Goal: Task Accomplishment & Management: Use online tool/utility

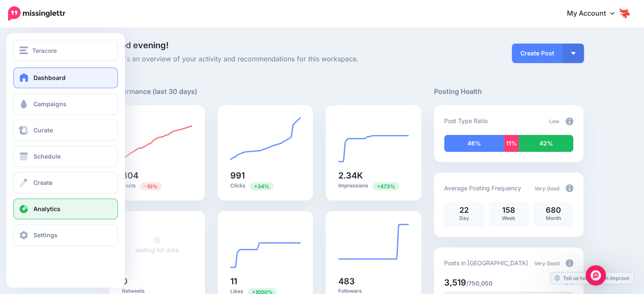
click at [55, 202] on link "Analytics" at bounding box center [65, 209] width 105 height 21
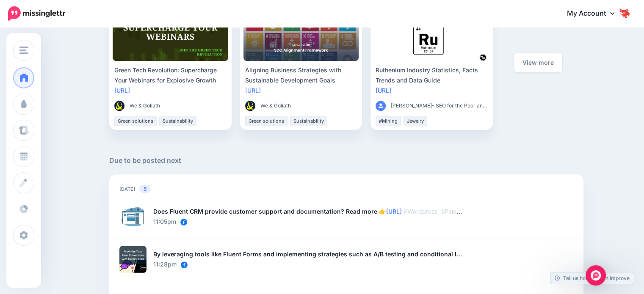
scroll to position [522, 0]
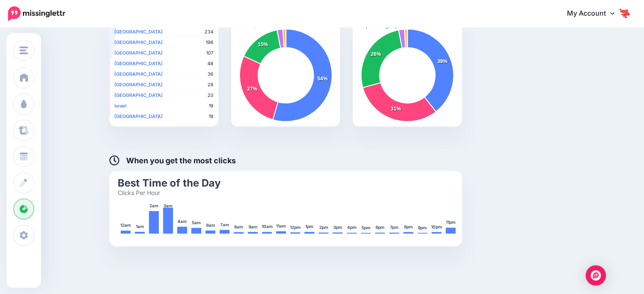
scroll to position [212, 0]
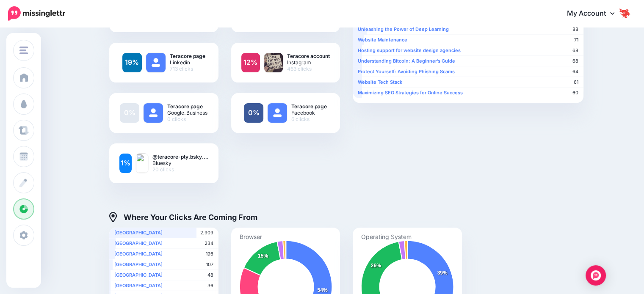
click at [48, 154] on span "Schedule" at bounding box center [46, 156] width 27 height 7
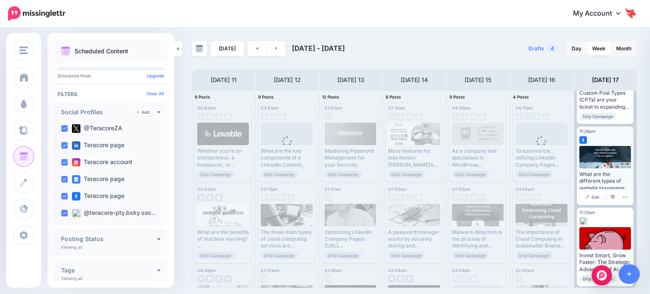
scroll to position [549, 0]
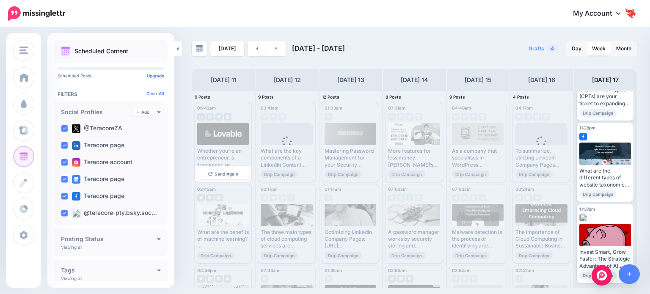
click at [235, 150] on div "Whether you’re an entrepreneur, a freelancer, or someone with a passion project…" at bounding box center [223, 158] width 52 height 21
click at [226, 176] on span "Send Again" at bounding box center [227, 174] width 24 height 4
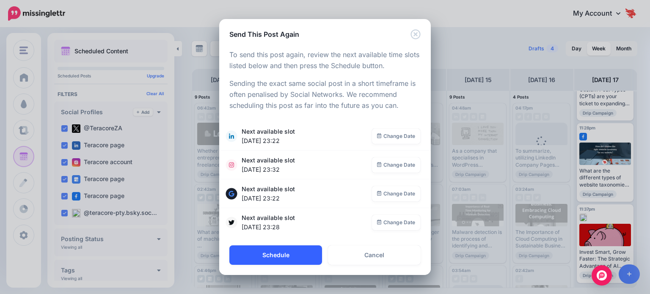
click at [298, 256] on button "Schedule" at bounding box center [275, 255] width 93 height 19
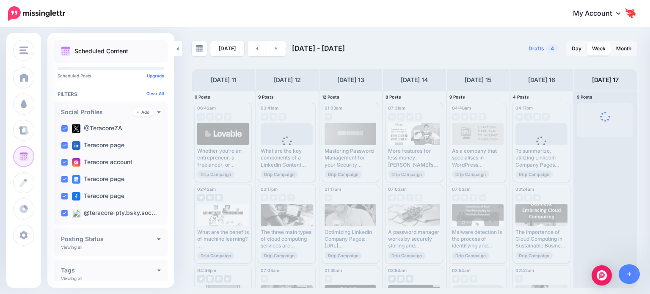
scroll to position [0, 0]
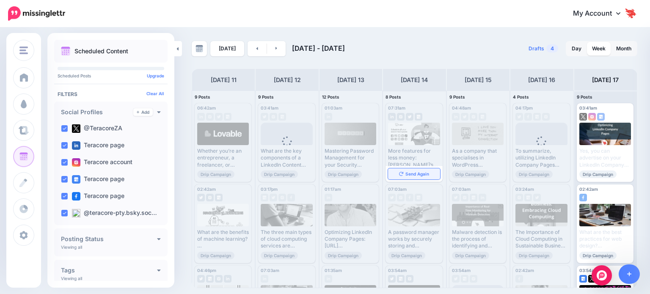
click at [413, 174] on span "Send Again" at bounding box center [418, 174] width 24 height 4
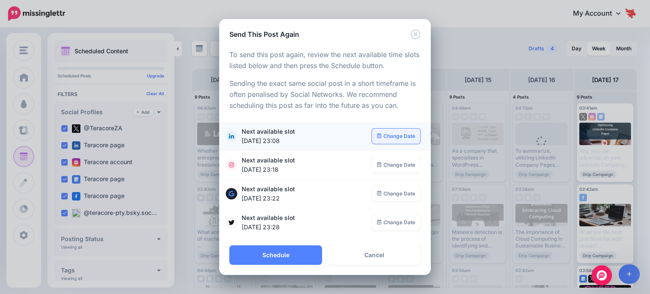
click at [391, 141] on link "Change Date" at bounding box center [396, 136] width 49 height 15
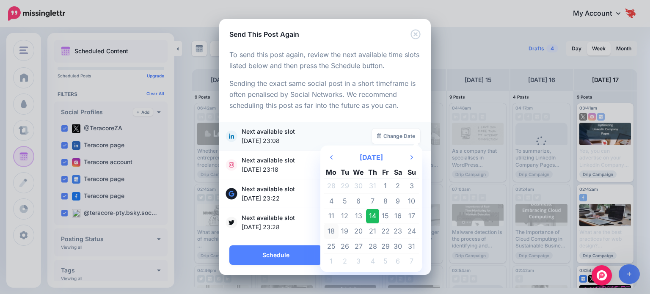
click at [334, 229] on td "18" at bounding box center [331, 231] width 15 height 15
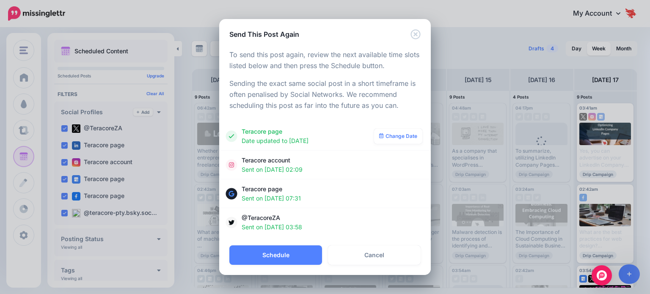
click at [388, 167] on div "Teracore account Sent on 14th Aug 02:09" at bounding box center [325, 165] width 195 height 19
click at [305, 167] on span "Sent on 14th Aug 02:09" at bounding box center [307, 169] width 131 height 9
click at [299, 250] on button "Schedule" at bounding box center [275, 255] width 93 height 19
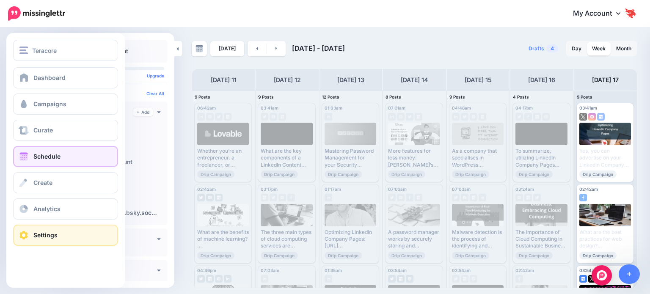
click at [49, 241] on link "Settings" at bounding box center [65, 235] width 105 height 21
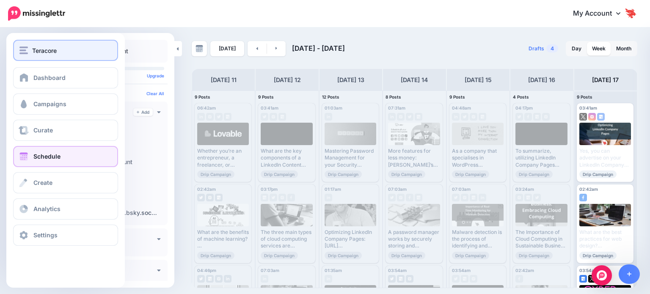
click at [71, 57] on button "Teracore" at bounding box center [65, 50] width 105 height 21
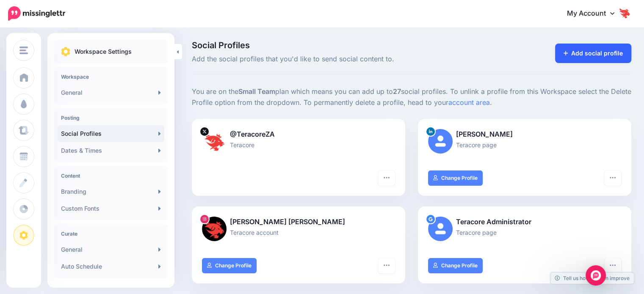
click at [582, 50] on link "Add social profile" at bounding box center [593, 53] width 77 height 19
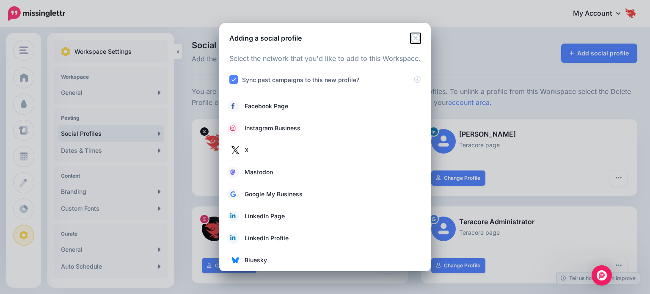
click at [417, 39] on icon "Close" at bounding box center [416, 38] width 10 height 10
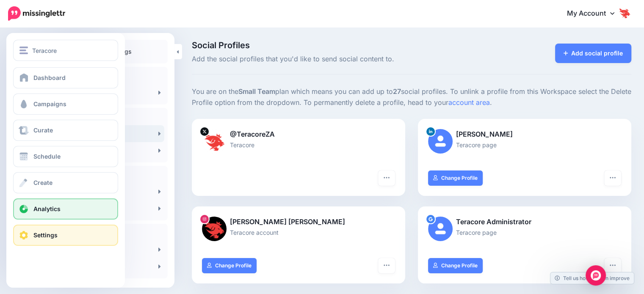
click at [46, 217] on link "Analytics" at bounding box center [65, 209] width 105 height 21
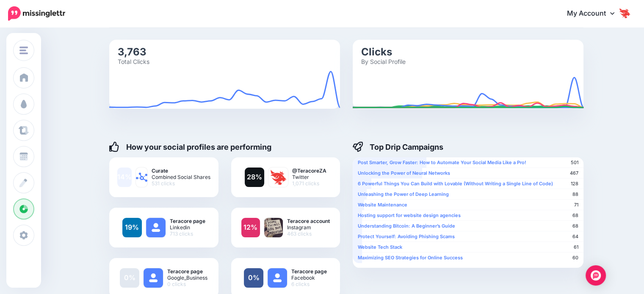
scroll to position [42, 0]
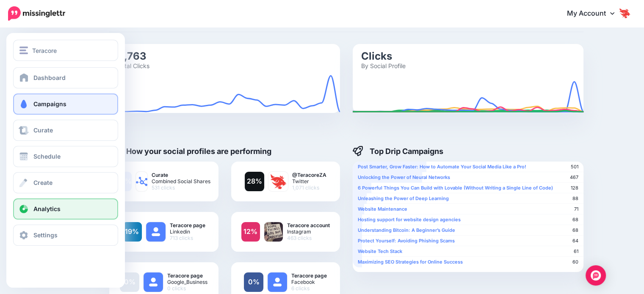
click at [41, 104] on span "Campaigns" at bounding box center [49, 103] width 33 height 7
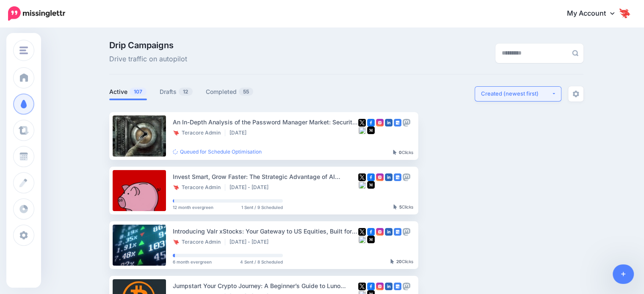
click at [551, 94] on div "Created (newest first)" at bounding box center [516, 94] width 70 height 8
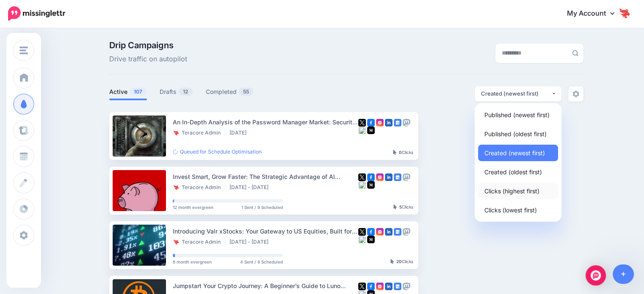
click at [529, 193] on span "Clicks (highest first)" at bounding box center [511, 191] width 55 height 10
select select "**********"
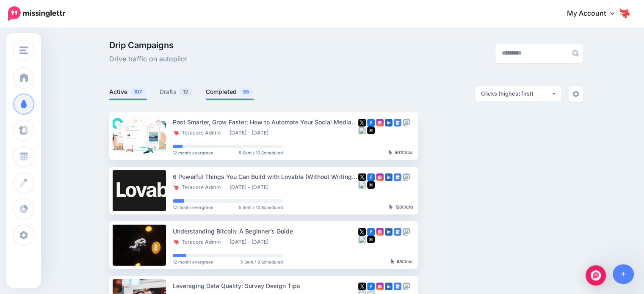
click at [234, 93] on link "Completed 55" at bounding box center [230, 92] width 48 height 10
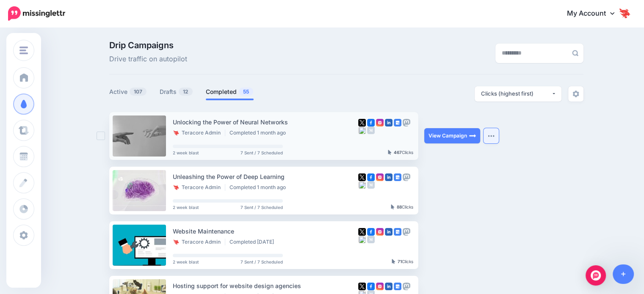
click at [493, 138] on button "button" at bounding box center [490, 135] width 15 height 15
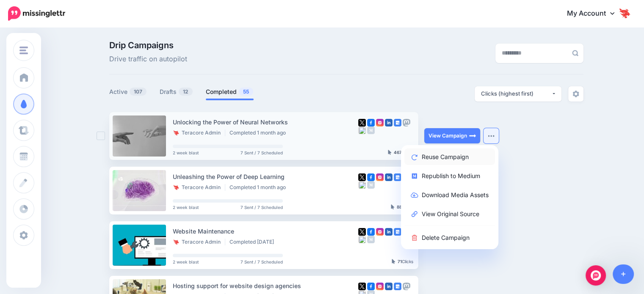
click at [477, 157] on link "Reuse Campaign" at bounding box center [449, 157] width 91 height 17
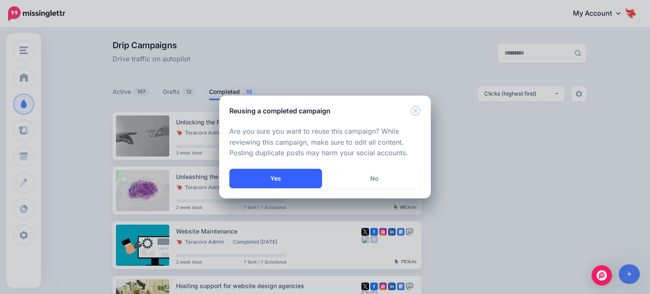
click at [271, 175] on button "Yes" at bounding box center [275, 178] width 93 height 19
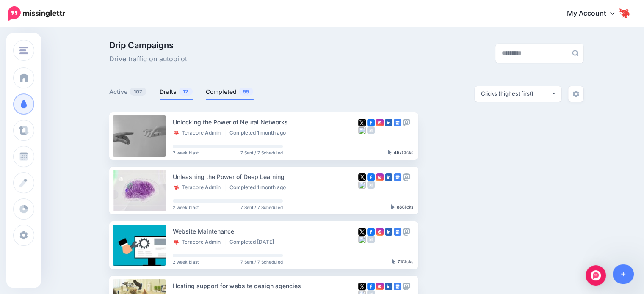
click at [185, 95] on span "12" at bounding box center [186, 92] width 14 height 8
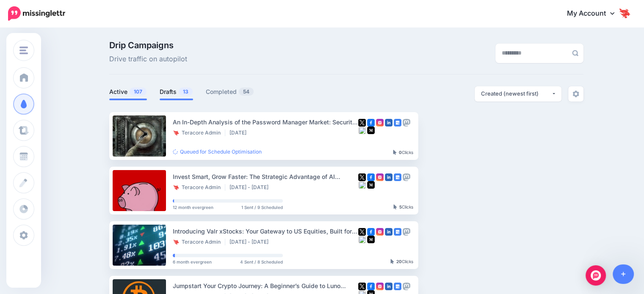
click at [183, 99] on li "Drafts 13" at bounding box center [176, 93] width 33 height 14
click at [185, 94] on span "13" at bounding box center [186, 92] width 14 height 8
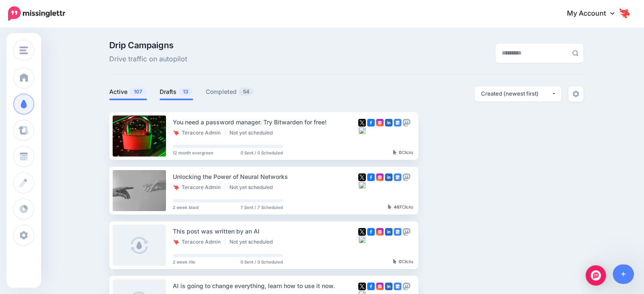
click at [126, 94] on link "Active 107" at bounding box center [128, 92] width 38 height 10
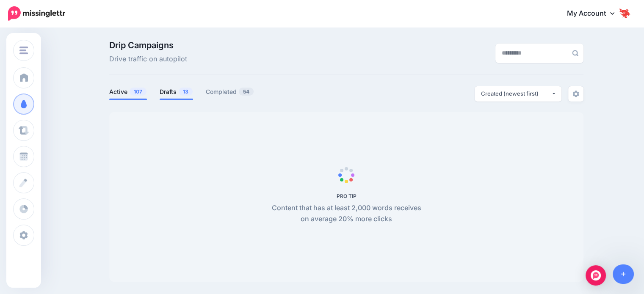
click at [183, 97] on li "Drafts 13" at bounding box center [176, 93] width 33 height 14
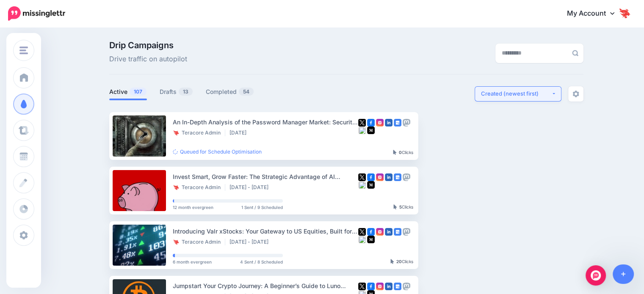
click at [556, 97] on button "Created (newest first)" at bounding box center [518, 93] width 87 height 15
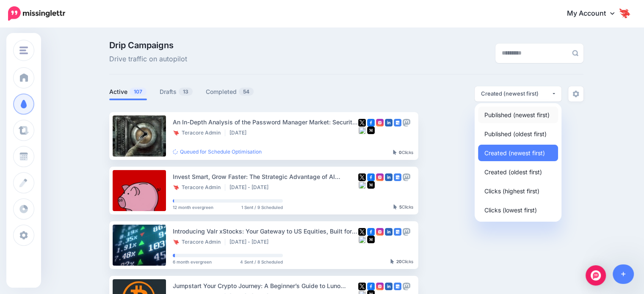
click at [543, 118] on span "Published (newest first)" at bounding box center [516, 115] width 65 height 10
select select "**********"
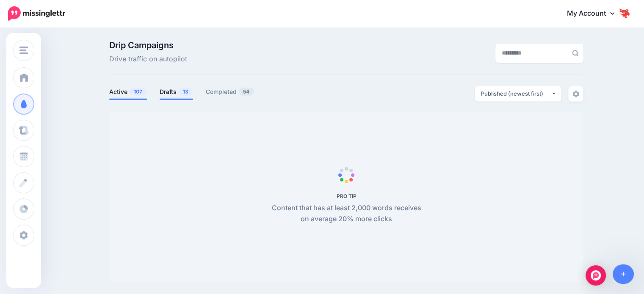
click at [174, 91] on link "Drafts 13" at bounding box center [176, 92] width 33 height 10
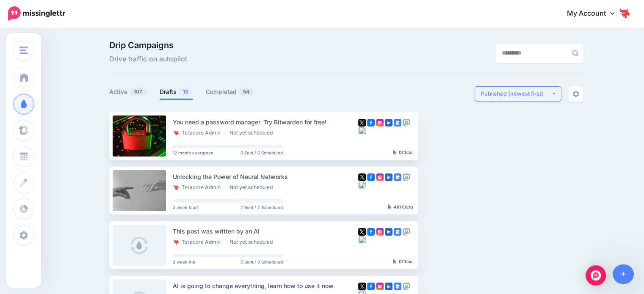
click at [508, 98] on button "Published (newest first)" at bounding box center [518, 93] width 87 height 15
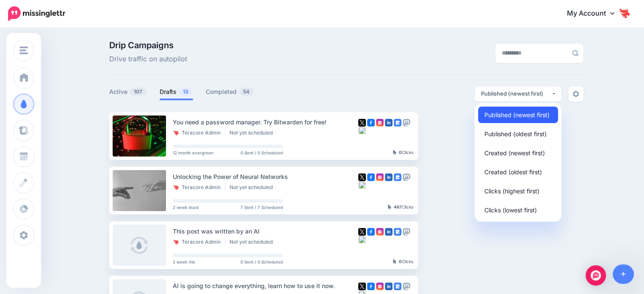
click at [507, 115] on span "Published (newest first)" at bounding box center [516, 115] width 65 height 10
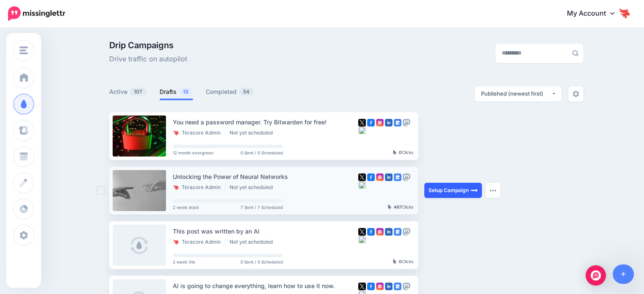
click at [472, 189] on link "Setup Campaign" at bounding box center [453, 190] width 58 height 15
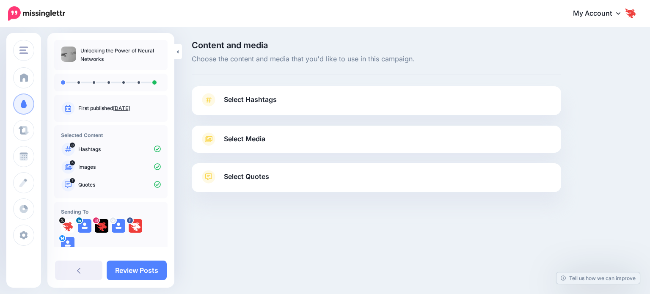
click at [221, 99] on link "Select Hashtags" at bounding box center [376, 104] width 353 height 22
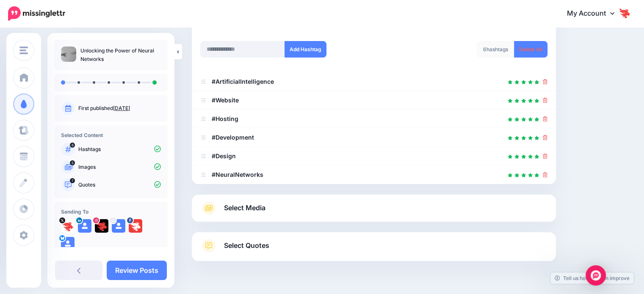
scroll to position [127, 0]
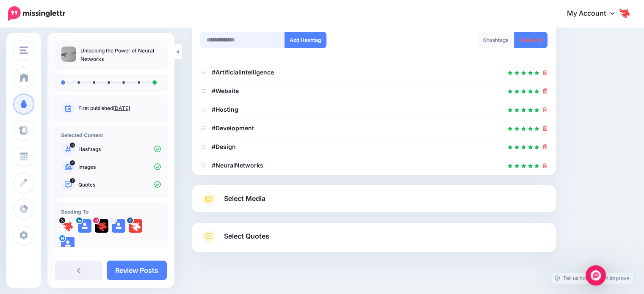
click at [223, 44] on input "text" at bounding box center [242, 40] width 85 height 17
type input "**"
click at [310, 43] on button "Add Hashtag" at bounding box center [305, 40] width 42 height 17
click at [253, 40] on input "**" at bounding box center [242, 40] width 85 height 17
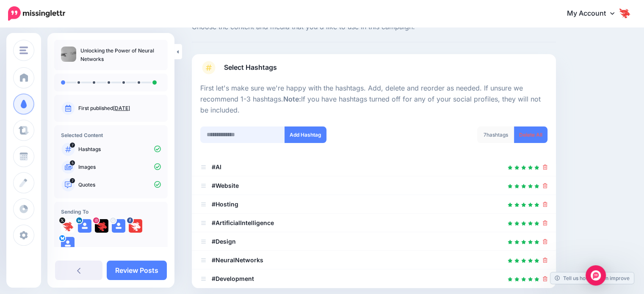
scroll to position [31, 0]
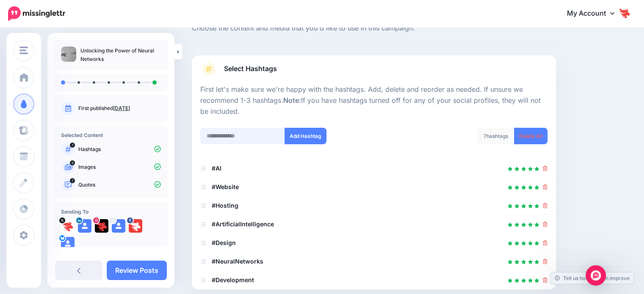
click at [234, 133] on input "text" at bounding box center [242, 136] width 85 height 17
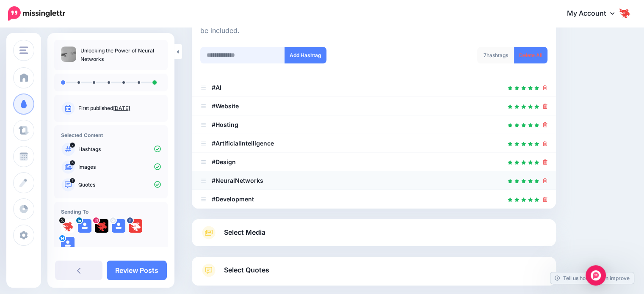
scroll to position [116, 0]
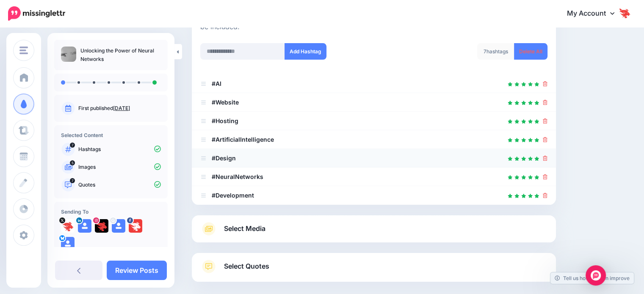
click at [547, 160] on icon at bounding box center [545, 158] width 5 height 5
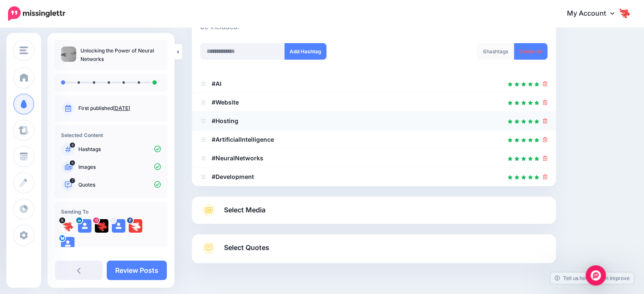
click at [547, 121] on icon at bounding box center [545, 121] width 5 height 5
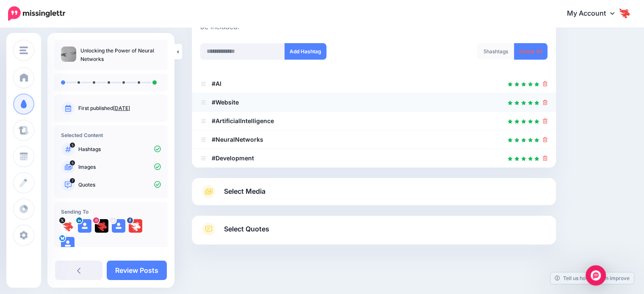
click at [547, 101] on icon at bounding box center [545, 102] width 5 height 5
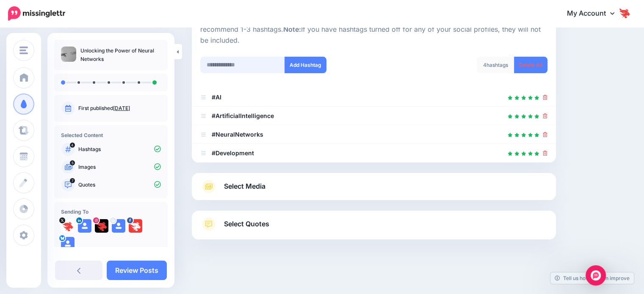
click at [239, 69] on input "text" at bounding box center [242, 65] width 85 height 17
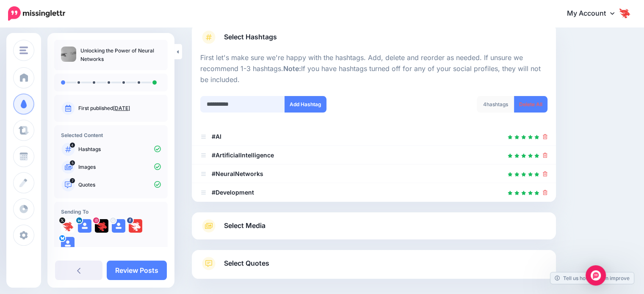
scroll to position [60, 0]
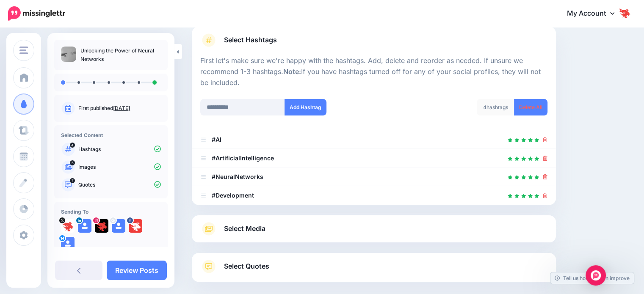
click at [135, 50] on p "Unlocking the Power of Neural Networks" at bounding box center [120, 55] width 80 height 17
copy div "Unlocking the Power of Neural Networks"
click at [226, 101] on input "**********" at bounding box center [242, 107] width 85 height 17
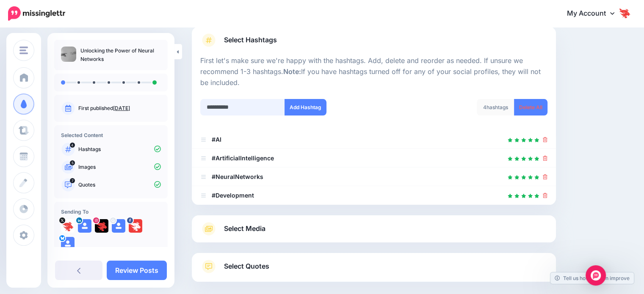
click at [232, 105] on input "**********" at bounding box center [242, 107] width 85 height 17
paste input "*****"
click at [303, 108] on button "Add Hashtag" at bounding box center [305, 107] width 42 height 17
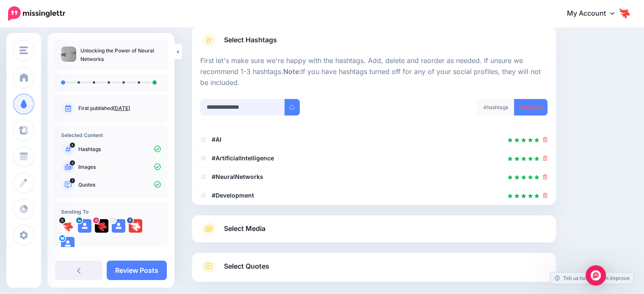
click at [215, 110] on input "**********" at bounding box center [242, 107] width 85 height 17
paste input "text"
click at [292, 110] on button "submit" at bounding box center [291, 107] width 15 height 17
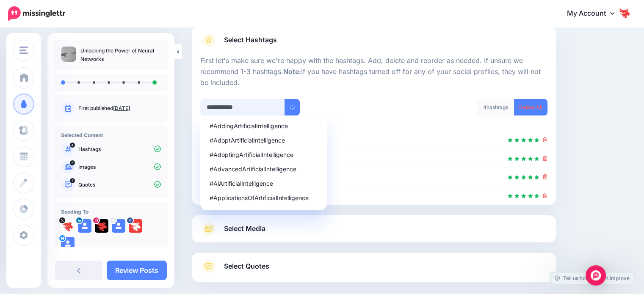
click at [218, 105] on input "**********" at bounding box center [242, 107] width 85 height 17
paste input "text"
type input "**********"
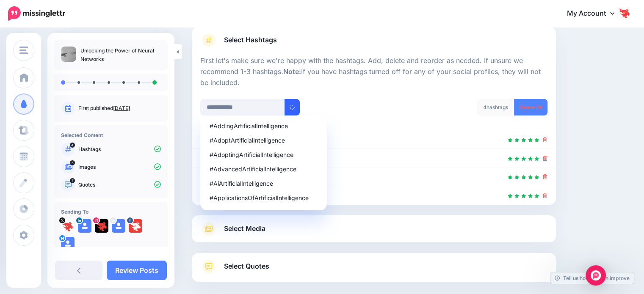
click at [292, 104] on icon "submit" at bounding box center [292, 107] width 7 height 7
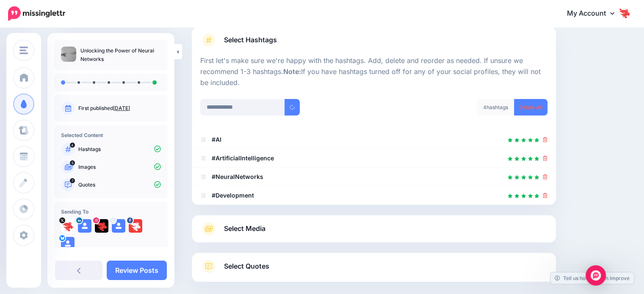
click at [271, 226] on link "Select Media" at bounding box center [373, 229] width 347 height 14
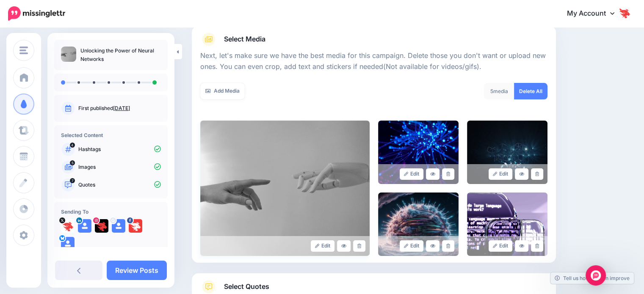
scroll to position [102, 0]
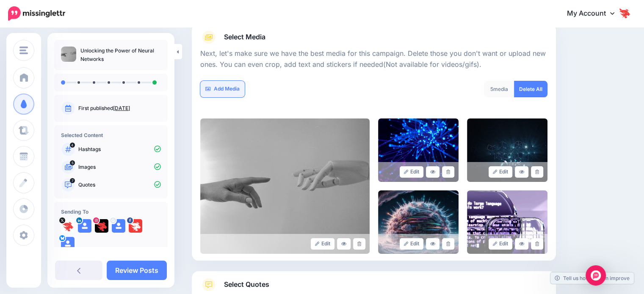
click at [223, 84] on link "Add Media" at bounding box center [222, 89] width 44 height 17
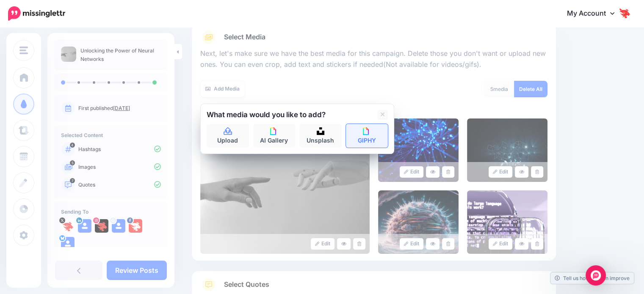
click at [359, 135] on link "GIPHY" at bounding box center [367, 136] width 42 height 24
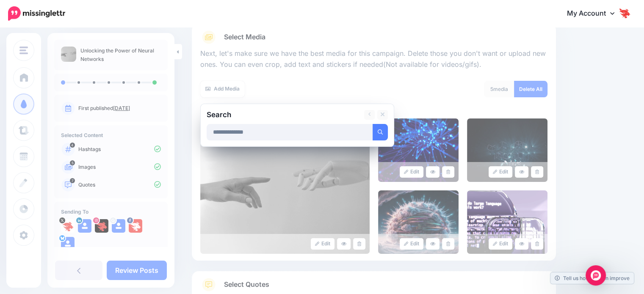
type input "**********"
click at [372, 124] on button "submit" at bounding box center [379, 132] width 15 height 17
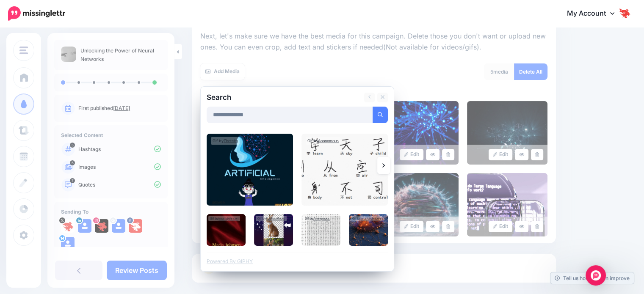
scroll to position [163, 0]
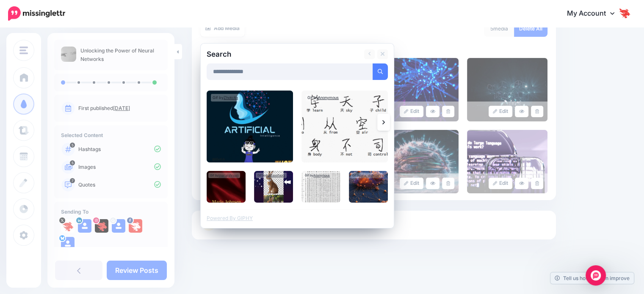
click at [382, 122] on icon at bounding box center [383, 122] width 3 height 7
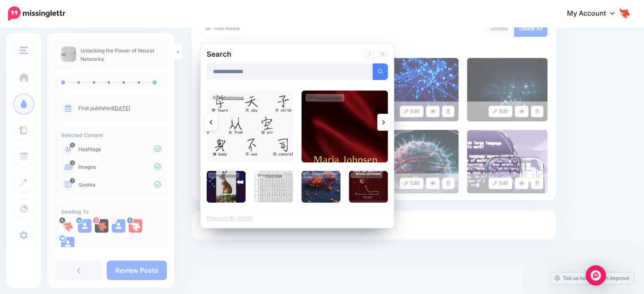
click at [323, 193] on img at bounding box center [320, 187] width 39 height 32
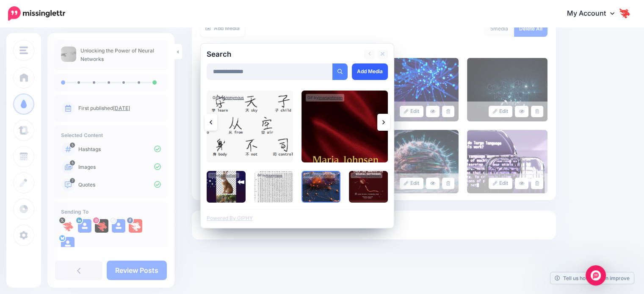
click at [359, 76] on link "Add Media" at bounding box center [370, 71] width 36 height 17
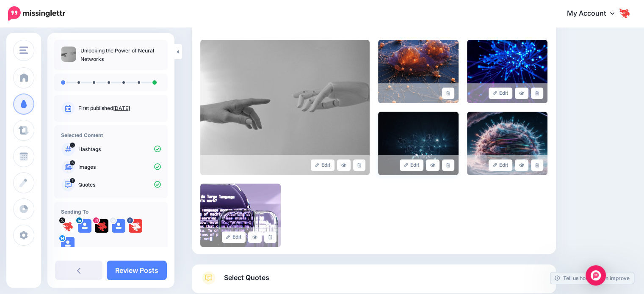
scroll to position [178, 0]
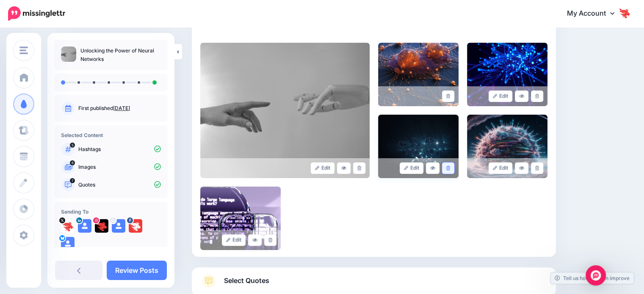
click at [450, 168] on icon at bounding box center [448, 168] width 4 height 5
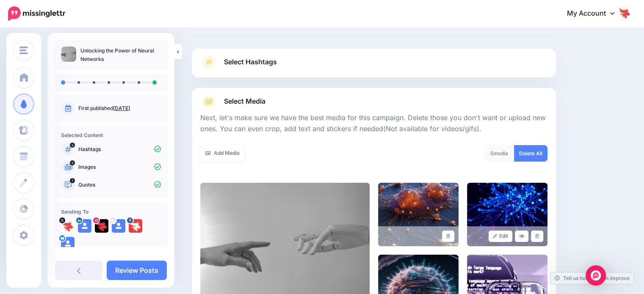
scroll to position [36, 0]
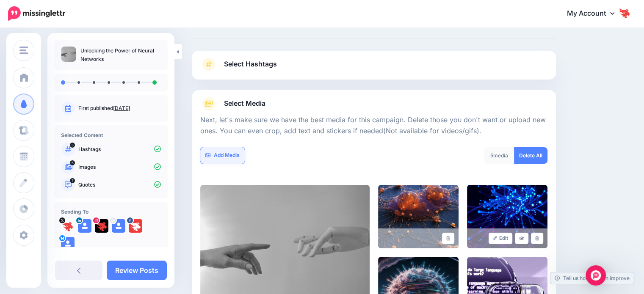
click at [229, 160] on link "Add Media" at bounding box center [222, 155] width 44 height 17
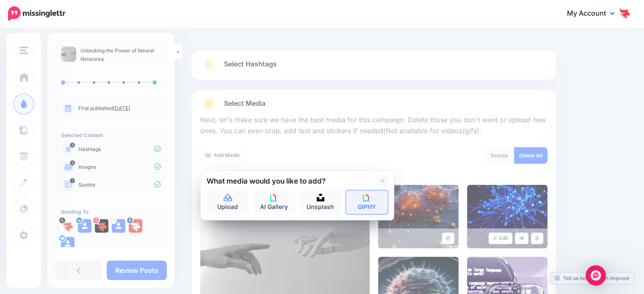
click at [367, 202] on link "GIPHY" at bounding box center [367, 202] width 42 height 24
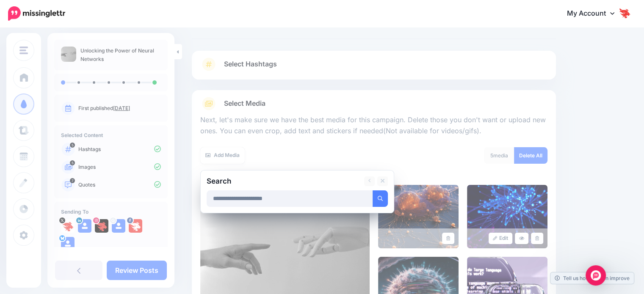
type input "**********"
click at [372, 190] on button "submit" at bounding box center [379, 198] width 15 height 17
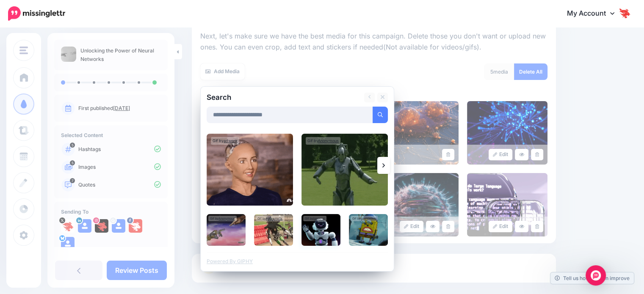
scroll to position [120, 0]
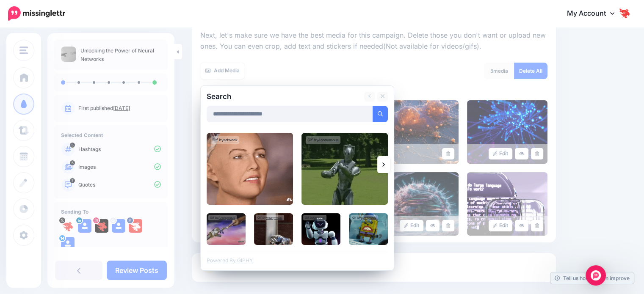
click at [384, 167] on icon at bounding box center [383, 164] width 3 height 7
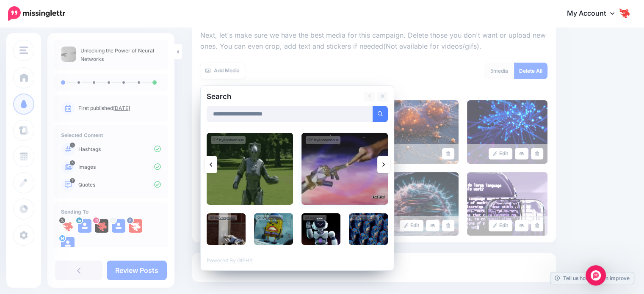
click at [334, 184] on img at bounding box center [344, 169] width 86 height 72
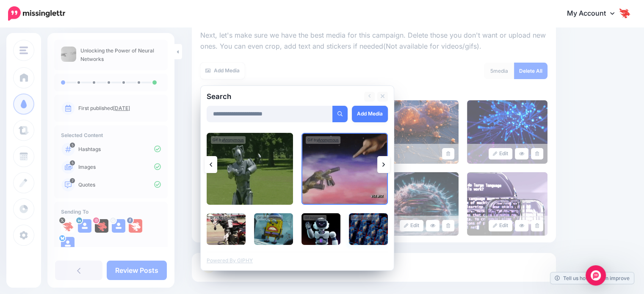
click at [349, 231] on img at bounding box center [368, 229] width 39 height 32
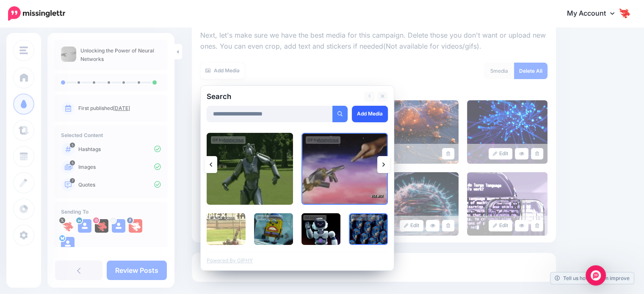
click at [370, 117] on link "Add Media" at bounding box center [370, 114] width 36 height 17
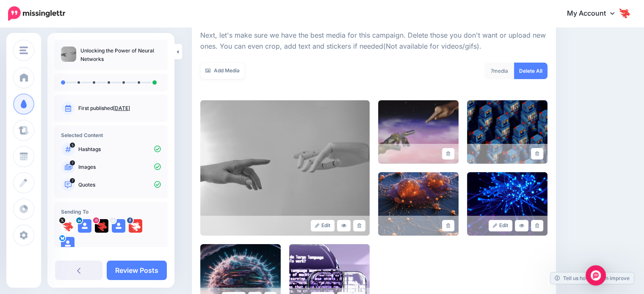
scroll to position [220, 0]
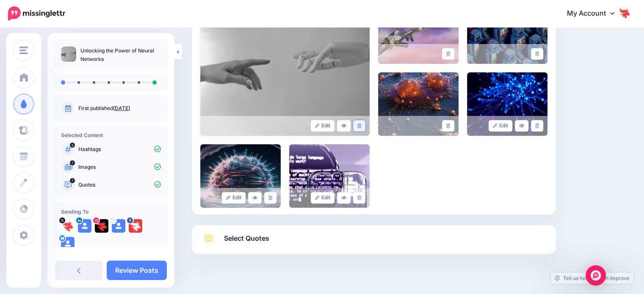
click at [362, 128] on link at bounding box center [359, 125] width 12 height 11
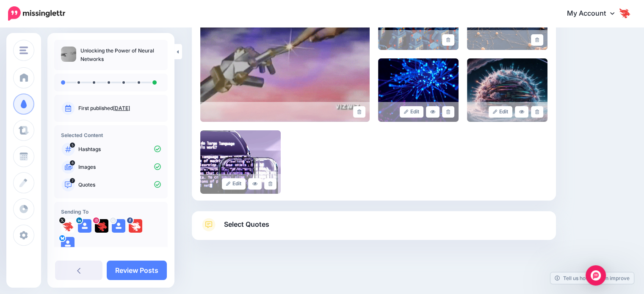
scroll to position [234, 0]
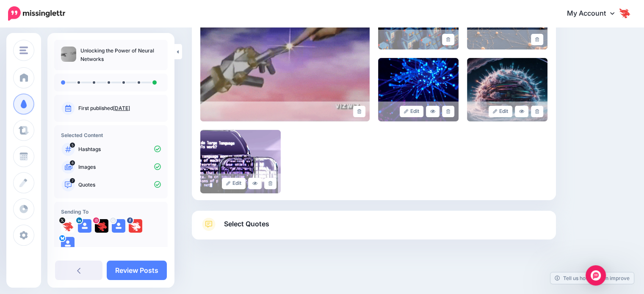
click at [253, 226] on span "Select Quotes" at bounding box center [246, 223] width 45 height 11
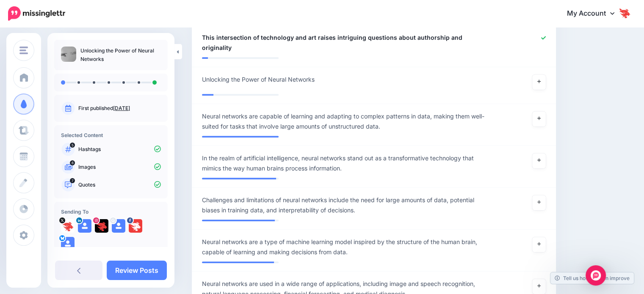
scroll to position [488, 0]
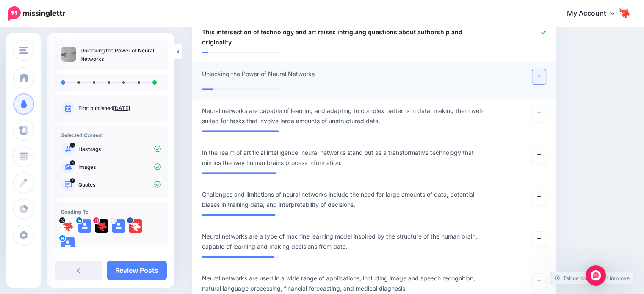
click at [543, 69] on link at bounding box center [539, 76] width 14 height 15
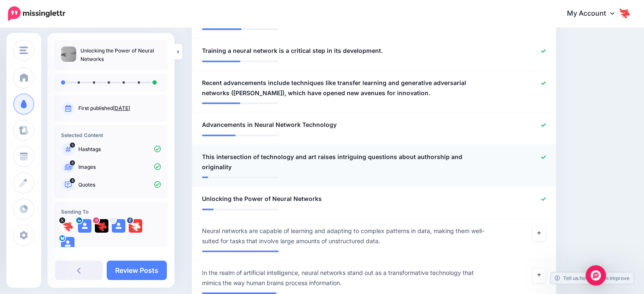
scroll to position [361, 0]
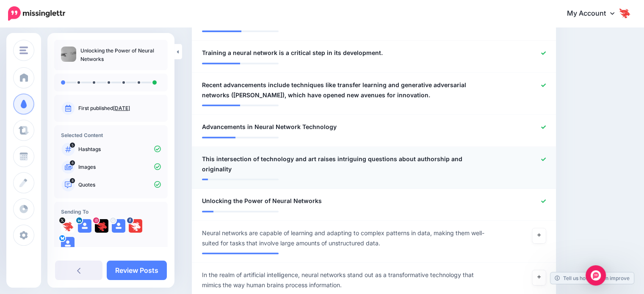
click at [546, 159] on icon at bounding box center [543, 158] width 5 height 3
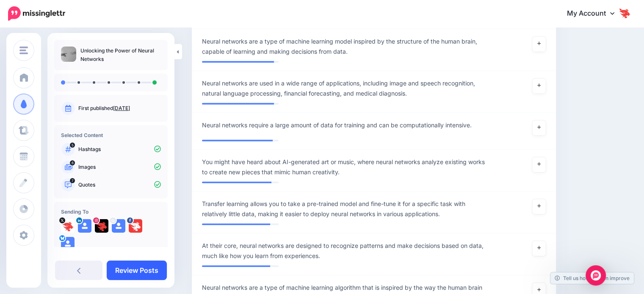
scroll to position [677, 0]
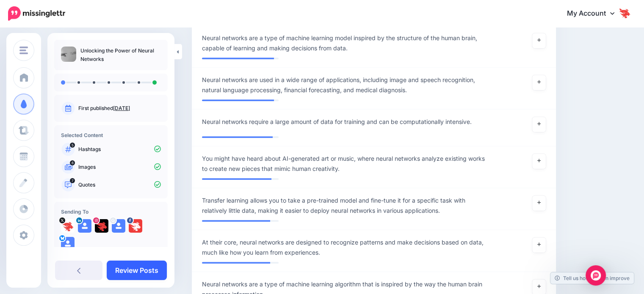
click at [138, 270] on link "Review Posts" at bounding box center [137, 270] width 60 height 19
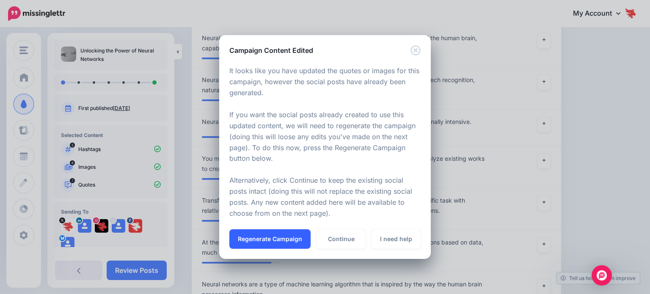
click at [284, 239] on button "Regenerate Campaign" at bounding box center [269, 238] width 81 height 19
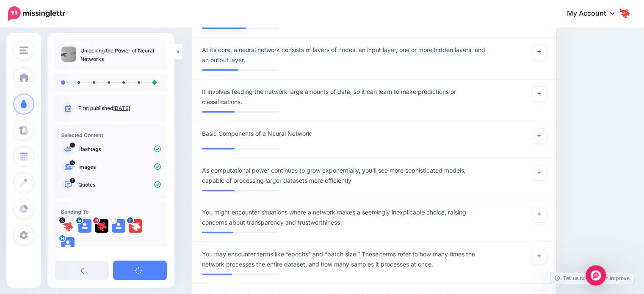
scroll to position [1735, 0]
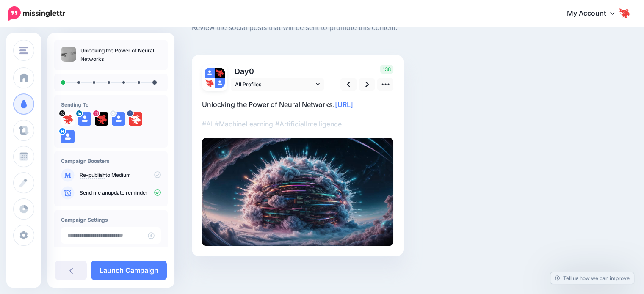
scroll to position [42, 0]
click at [154, 174] on icon at bounding box center [157, 174] width 7 height 7
type input "**********"
click at [113, 234] on input "**********" at bounding box center [104, 235] width 87 height 17
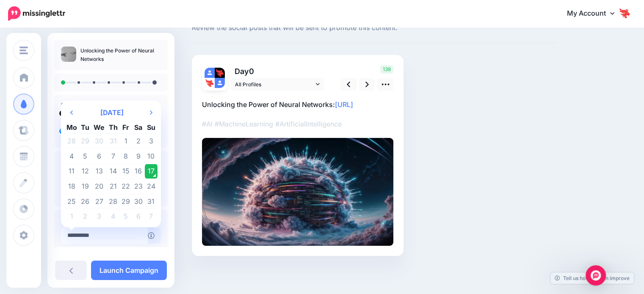
click at [149, 171] on td "17" at bounding box center [151, 171] width 13 height 15
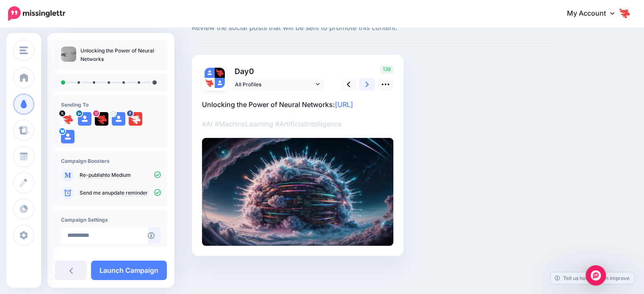
click at [364, 78] on link at bounding box center [367, 84] width 16 height 12
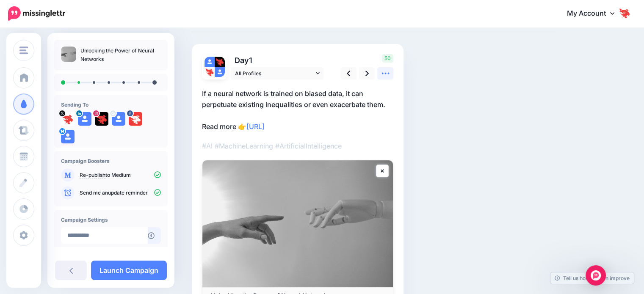
click at [385, 77] on icon at bounding box center [385, 73] width 9 height 9
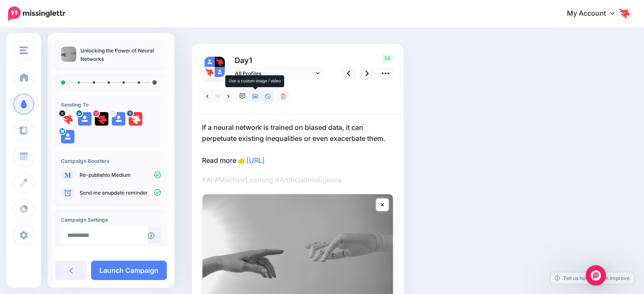
click at [253, 97] on icon at bounding box center [255, 97] width 6 height 6
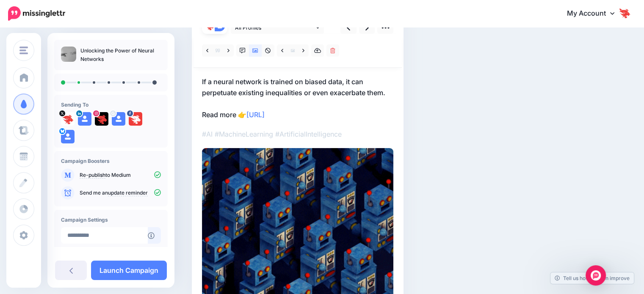
scroll to position [85, 0]
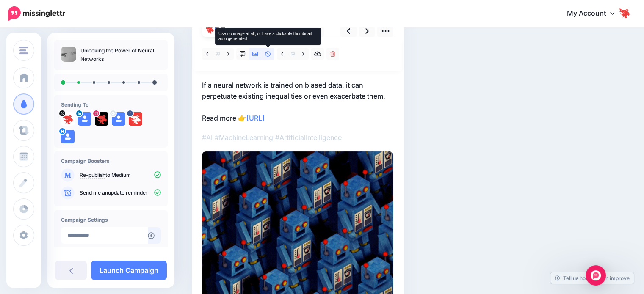
click at [272, 55] on link at bounding box center [268, 54] width 13 height 12
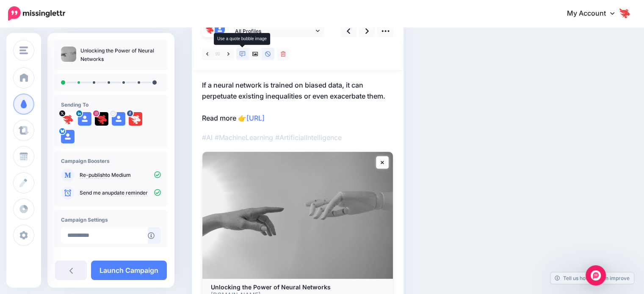
click at [245, 56] on icon at bounding box center [243, 54] width 6 height 6
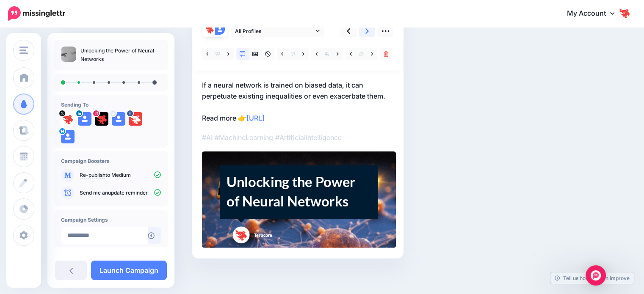
click at [365, 33] on icon at bounding box center [366, 31] width 3 height 9
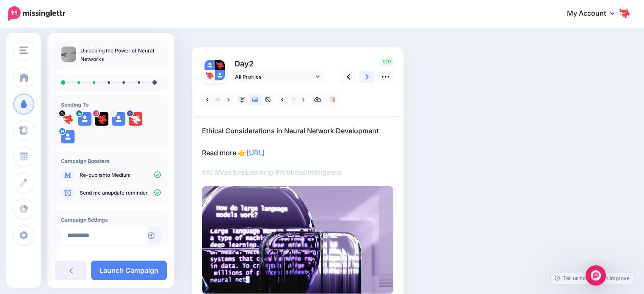
scroll to position [42, 0]
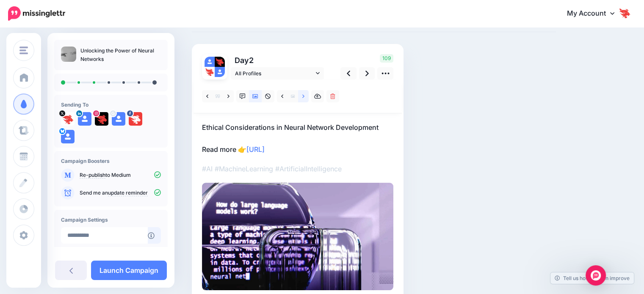
click at [304, 98] on link at bounding box center [303, 96] width 11 height 12
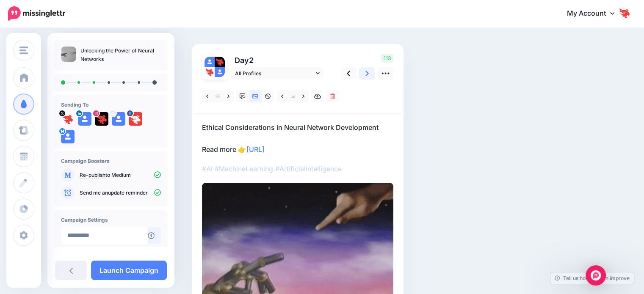
click at [359, 77] on link at bounding box center [367, 73] width 16 height 12
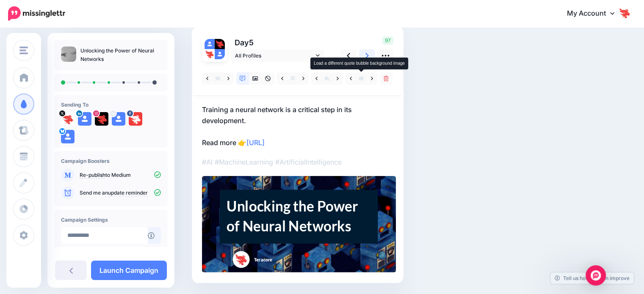
scroll to position [85, 0]
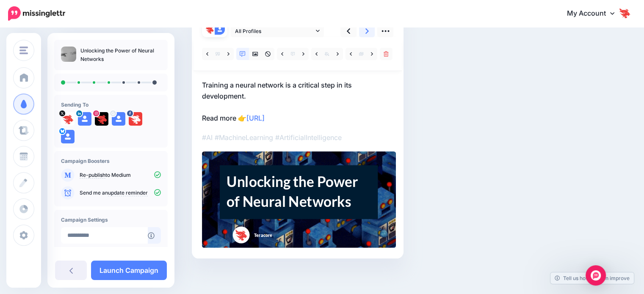
click at [368, 33] on icon at bounding box center [366, 31] width 3 height 9
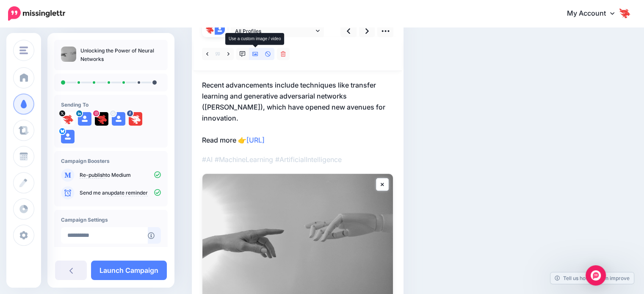
click at [256, 57] on link at bounding box center [255, 54] width 13 height 12
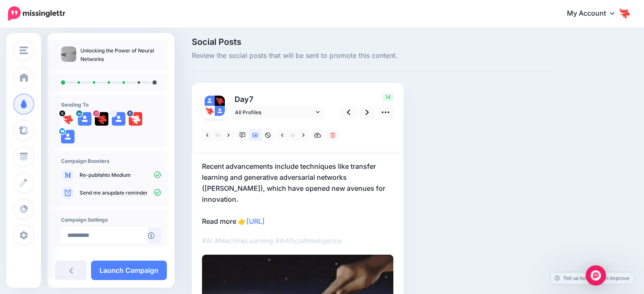
scroll to position [0, 0]
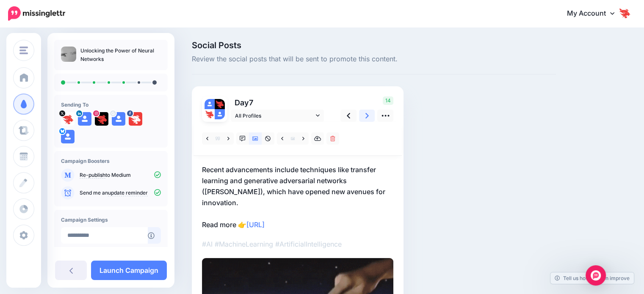
click at [373, 116] on link at bounding box center [367, 116] width 16 height 12
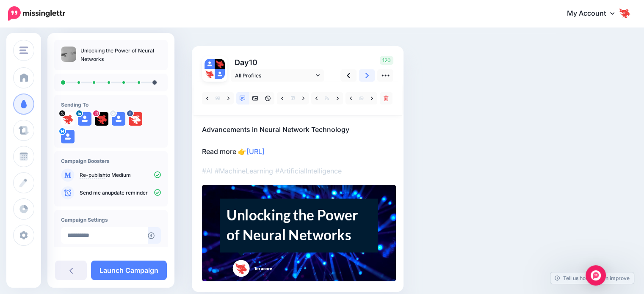
scroll to position [42, 0]
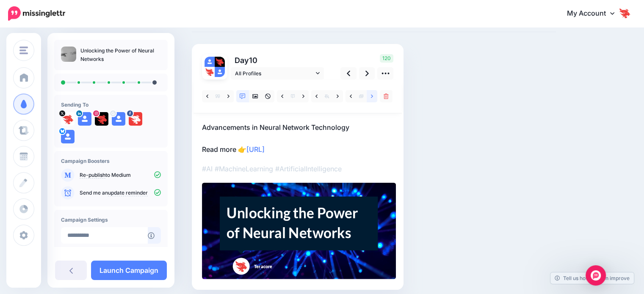
click at [368, 99] on link at bounding box center [372, 96] width 11 height 12
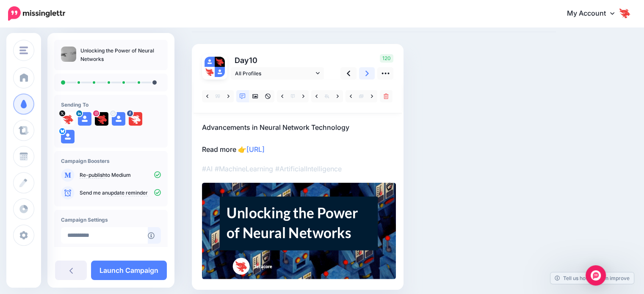
click at [368, 76] on icon at bounding box center [366, 73] width 3 height 9
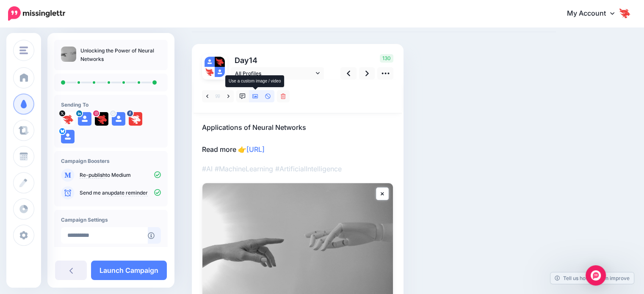
click at [259, 99] on link at bounding box center [255, 96] width 13 height 12
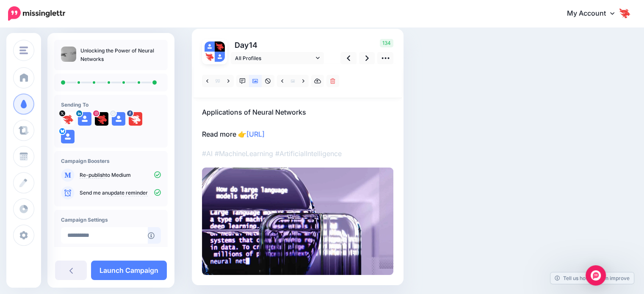
scroll to position [86, 0]
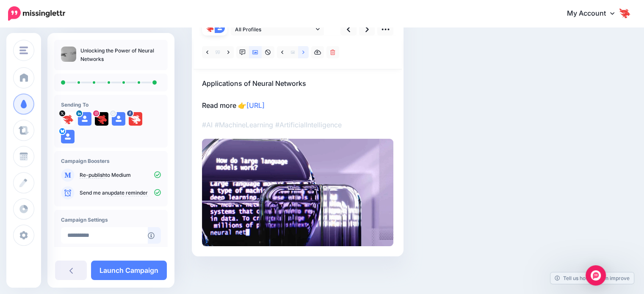
click at [304, 55] on link at bounding box center [303, 52] width 11 height 12
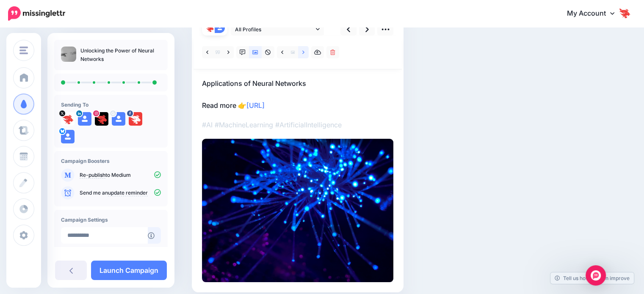
click at [304, 55] on link at bounding box center [303, 52] width 11 height 12
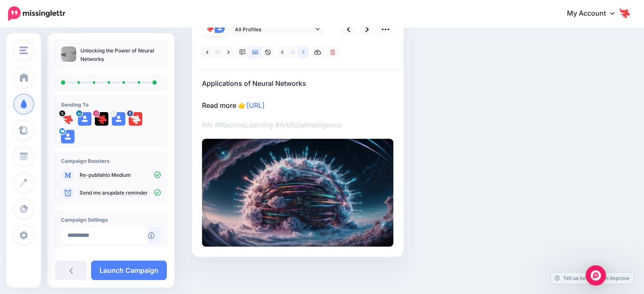
click at [304, 55] on link at bounding box center [303, 52] width 11 height 12
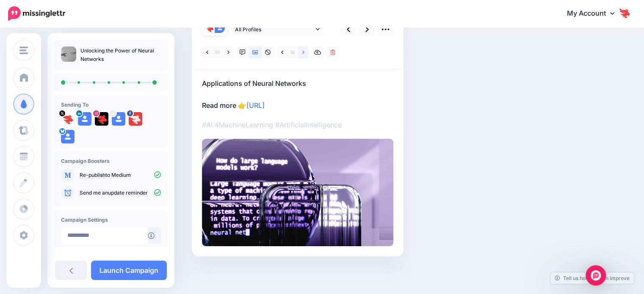
click at [304, 55] on link at bounding box center [303, 52] width 11 height 12
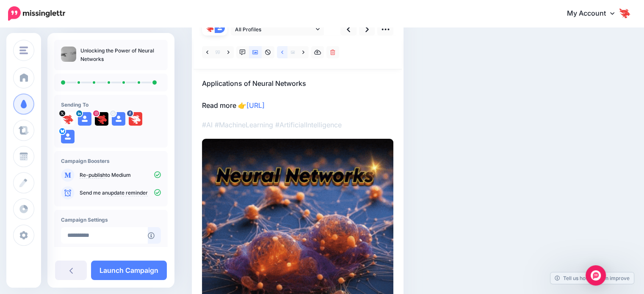
click at [282, 55] on icon at bounding box center [282, 53] width 2 height 6
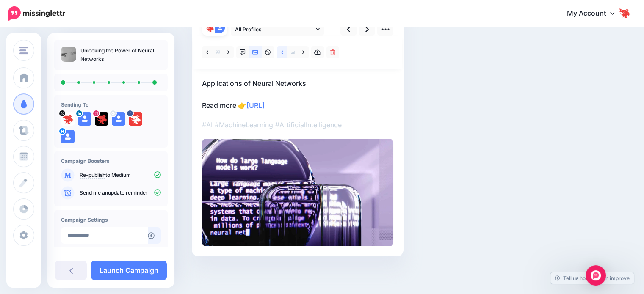
click at [282, 55] on icon at bounding box center [282, 53] width 2 height 6
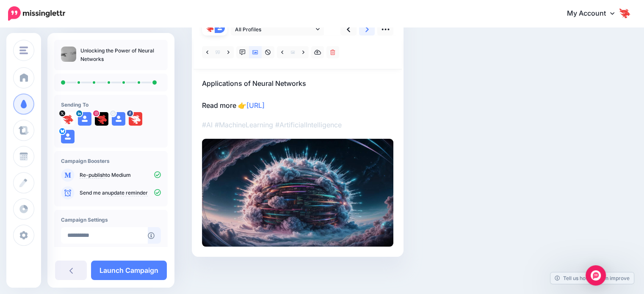
click at [365, 35] on link at bounding box center [367, 29] width 16 height 12
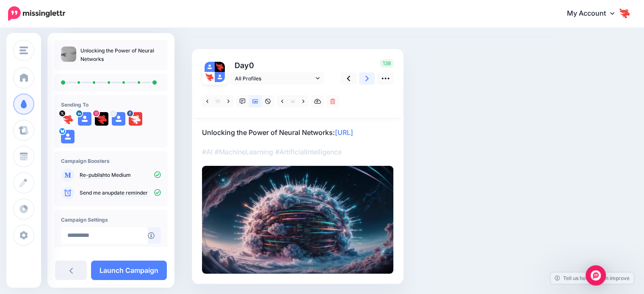
scroll to position [34, 0]
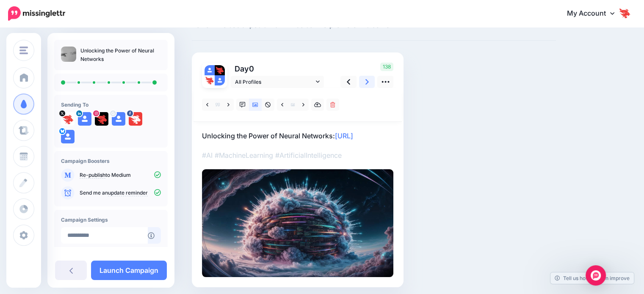
click at [367, 80] on icon at bounding box center [366, 82] width 3 height 6
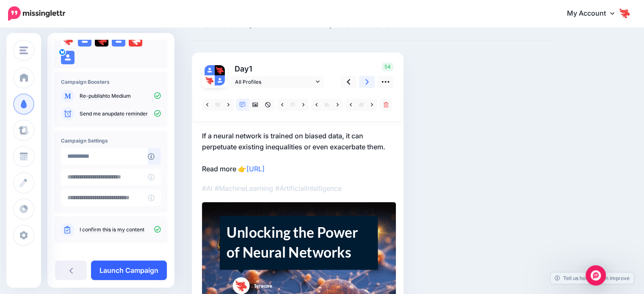
scroll to position [85, 0]
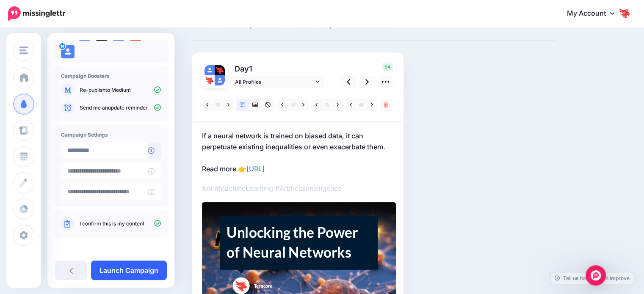
click at [127, 272] on link "Launch Campaign" at bounding box center [129, 270] width 76 height 19
